Goal: Task Accomplishment & Management: Use online tool/utility

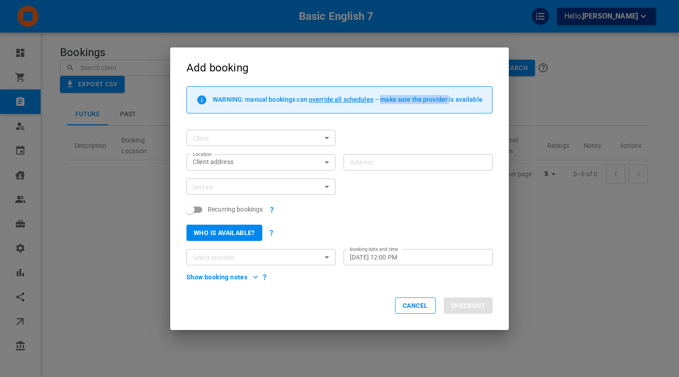
click at [226, 225] on button "Who is available?" at bounding box center [225, 233] width 76 height 16
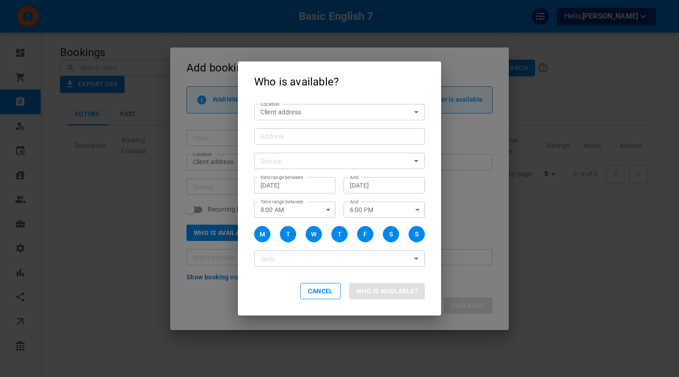
click at [295, 139] on input "Address Address" at bounding box center [335, 136] width 157 height 11
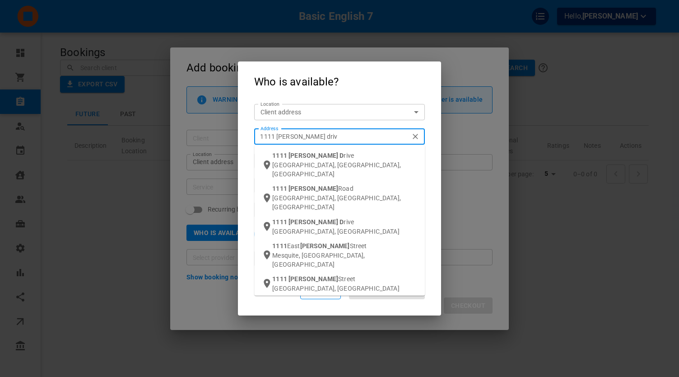
type input "[STREET_ADDRESS][PERSON_NAME]"
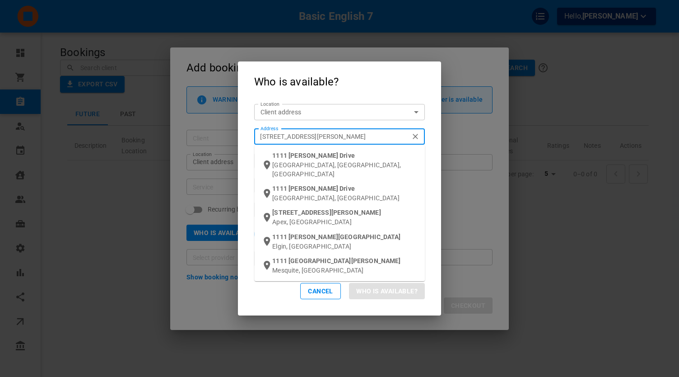
click at [304, 170] on li "[STREET_ADDRESS][PERSON_NAME]" at bounding box center [339, 164] width 171 height 33
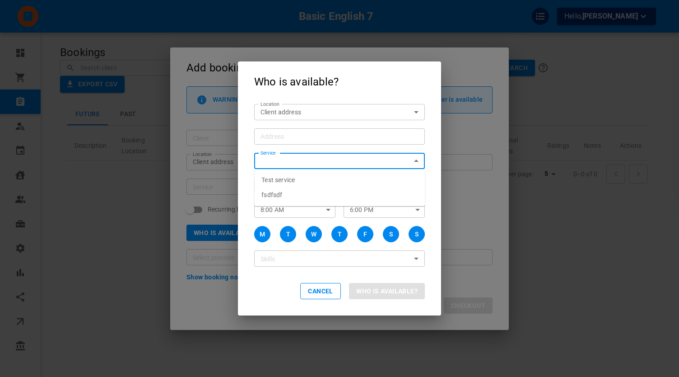
click at [336, 162] on input "Service" at bounding box center [332, 160] width 150 height 11
click at [298, 178] on li "Test service" at bounding box center [339, 180] width 171 height 15
type input "Test service"
type input "[STREET_ADDRESS][PERSON_NAME]"
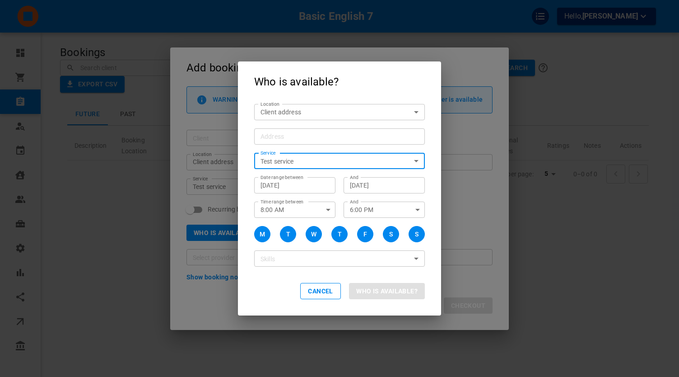
type input "[STREET_ADDRESS][PERSON_NAME]"
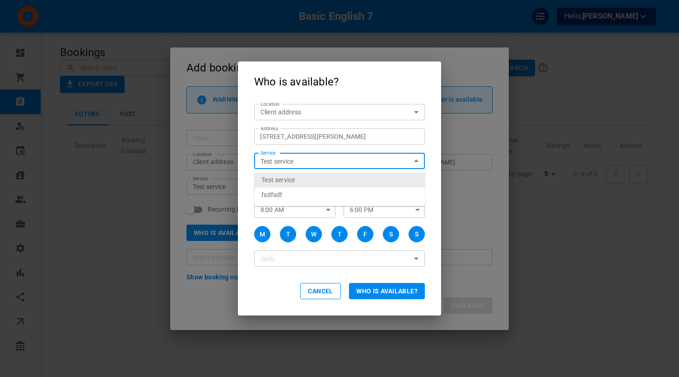
click at [572, 28] on div "Who is available? Location Client address customerLocation Location Address [ST…" at bounding box center [339, 188] width 679 height 377
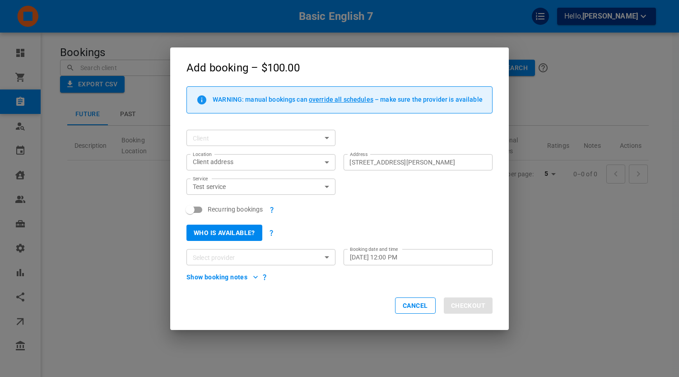
click at [621, 19] on div "Add booking – $100.00 WARNING: manual bookings can override all schedules – mak…" at bounding box center [339, 188] width 679 height 377
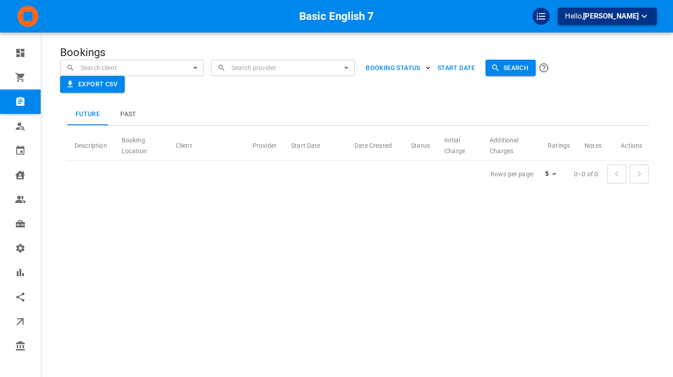
click at [623, 21] on p "Hello, [PERSON_NAME]" at bounding box center [607, 16] width 84 height 11
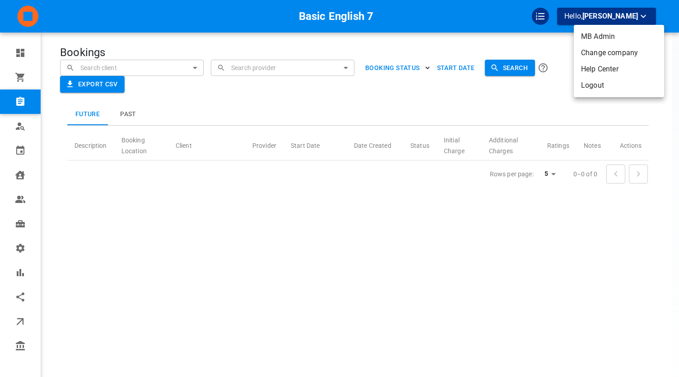
click at [588, 87] on li "Logout" at bounding box center [619, 85] width 90 height 16
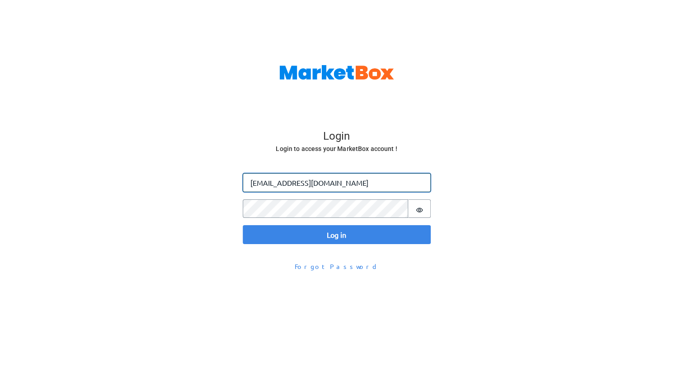
click at [268, 188] on input "omar@gomarketbox.com" at bounding box center [337, 182] width 188 height 19
type input "omar+groove@gomarketbox.com"
click at [243, 225] on button "Log in" at bounding box center [337, 234] width 188 height 19
